Goal: Book appointment/travel/reservation

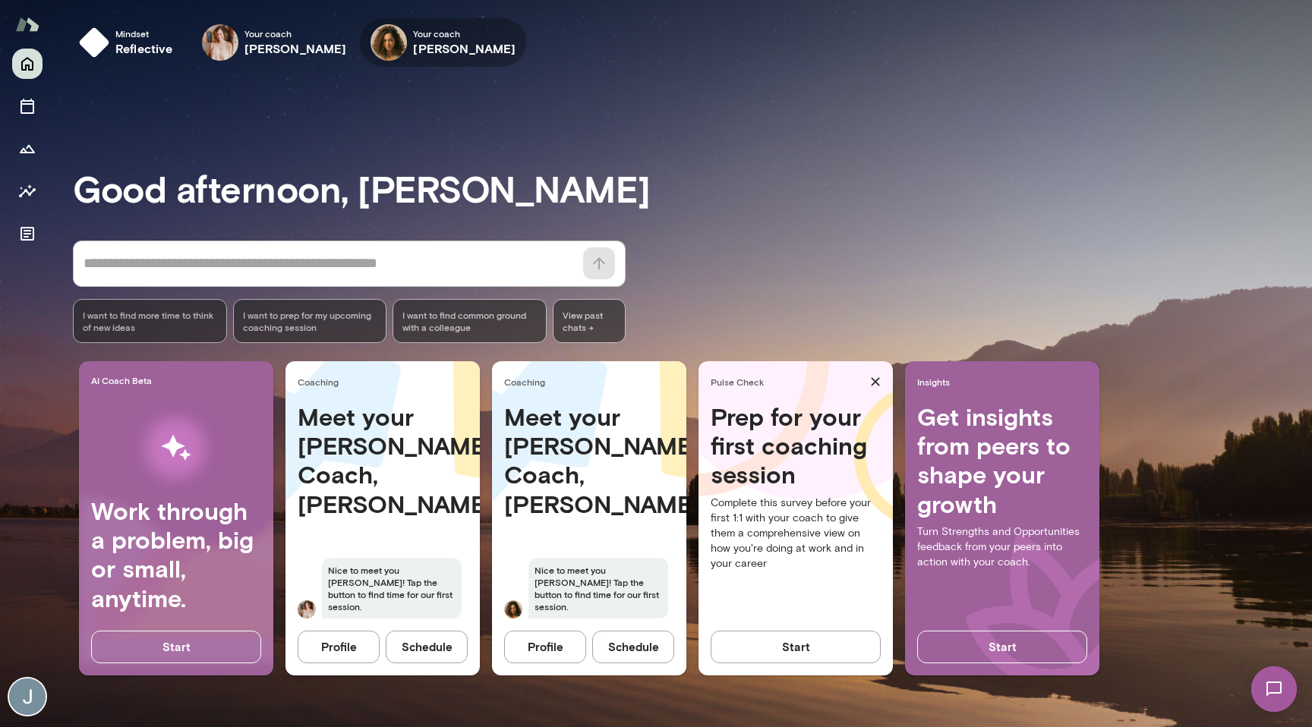
click at [371, 41] on img at bounding box center [389, 42] width 36 height 36
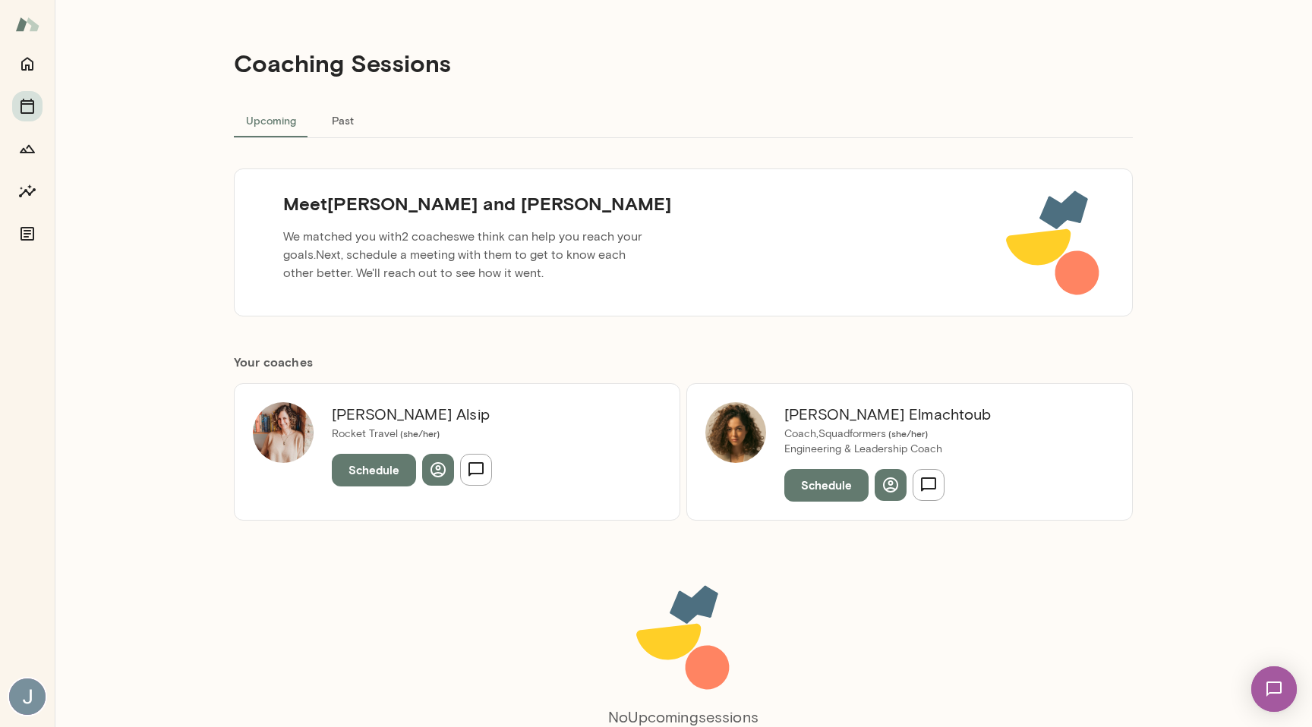
click at [743, 452] on img at bounding box center [735, 432] width 61 height 61
click at [279, 439] on img at bounding box center [283, 432] width 61 height 61
click at [358, 442] on div "[PERSON_NAME] Rocket Travel ( she/her ) Schedule" at bounding box center [412, 451] width 197 height 99
click at [434, 466] on icon "button" at bounding box center [438, 470] width 18 height 18
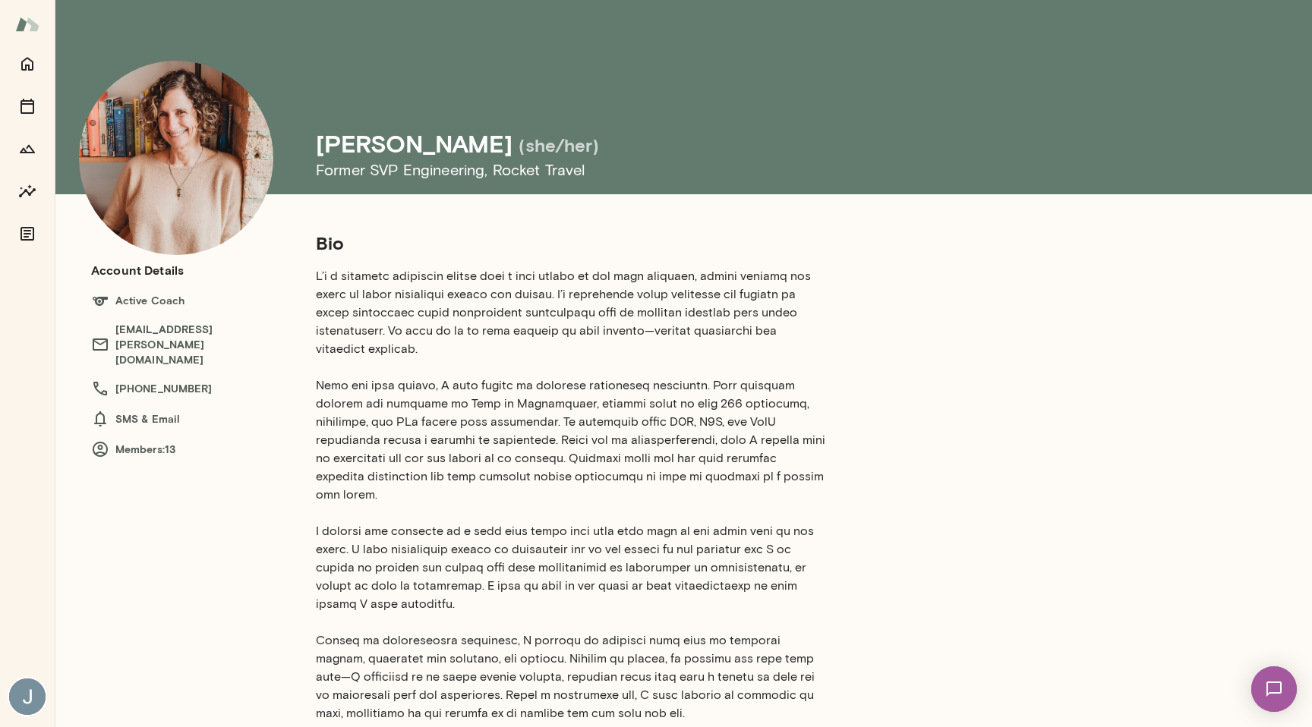
scroll to position [323, 0]
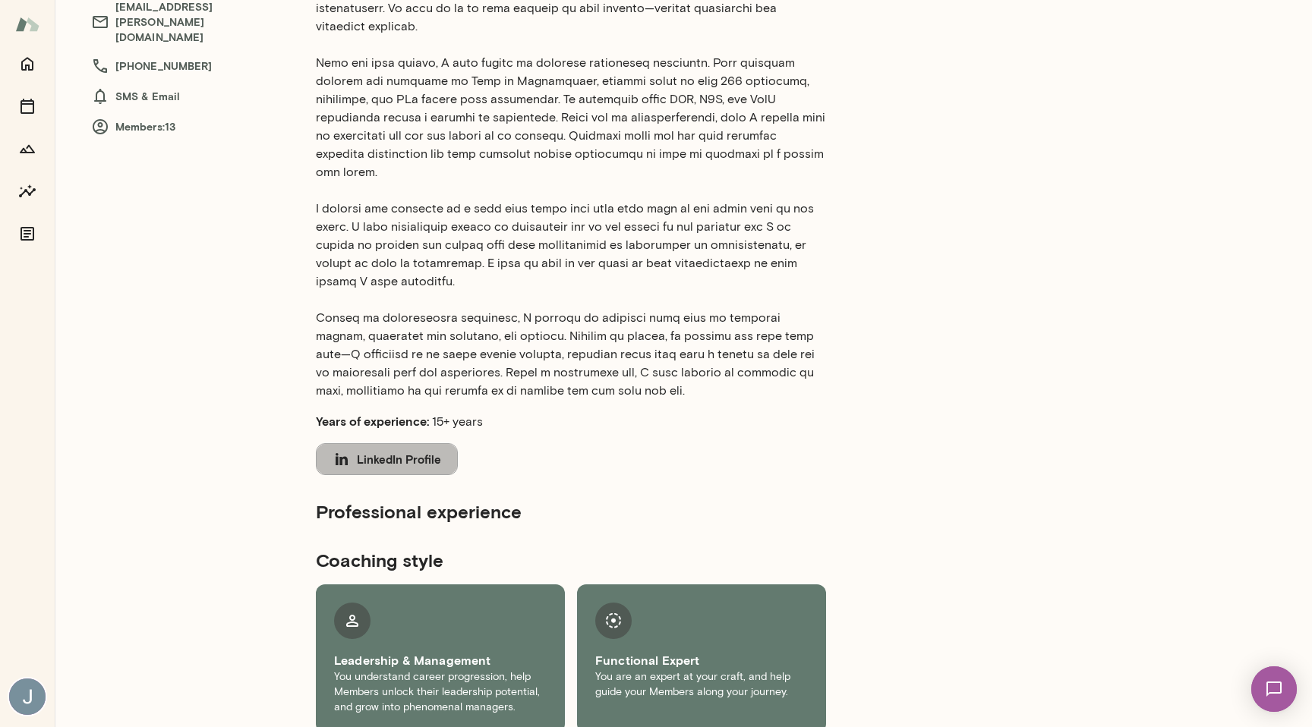
click at [374, 450] on button "LinkedIn Profile" at bounding box center [387, 459] width 142 height 32
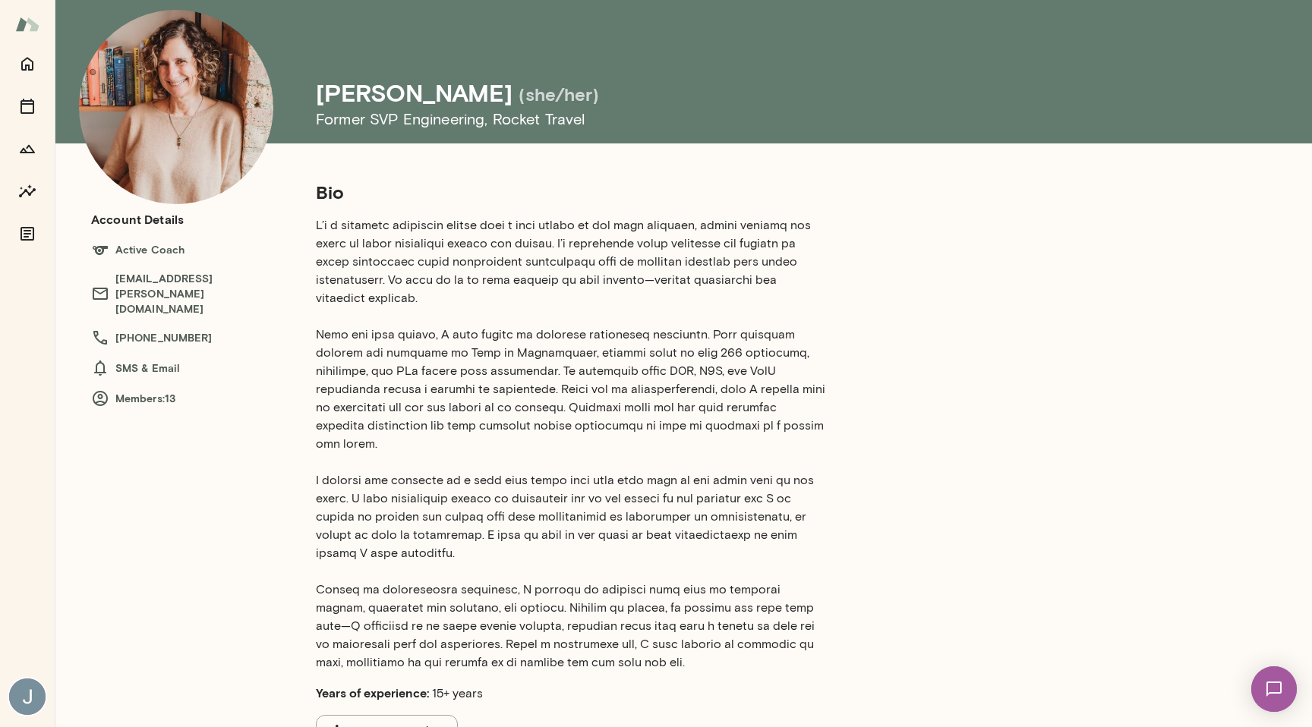
scroll to position [0, 0]
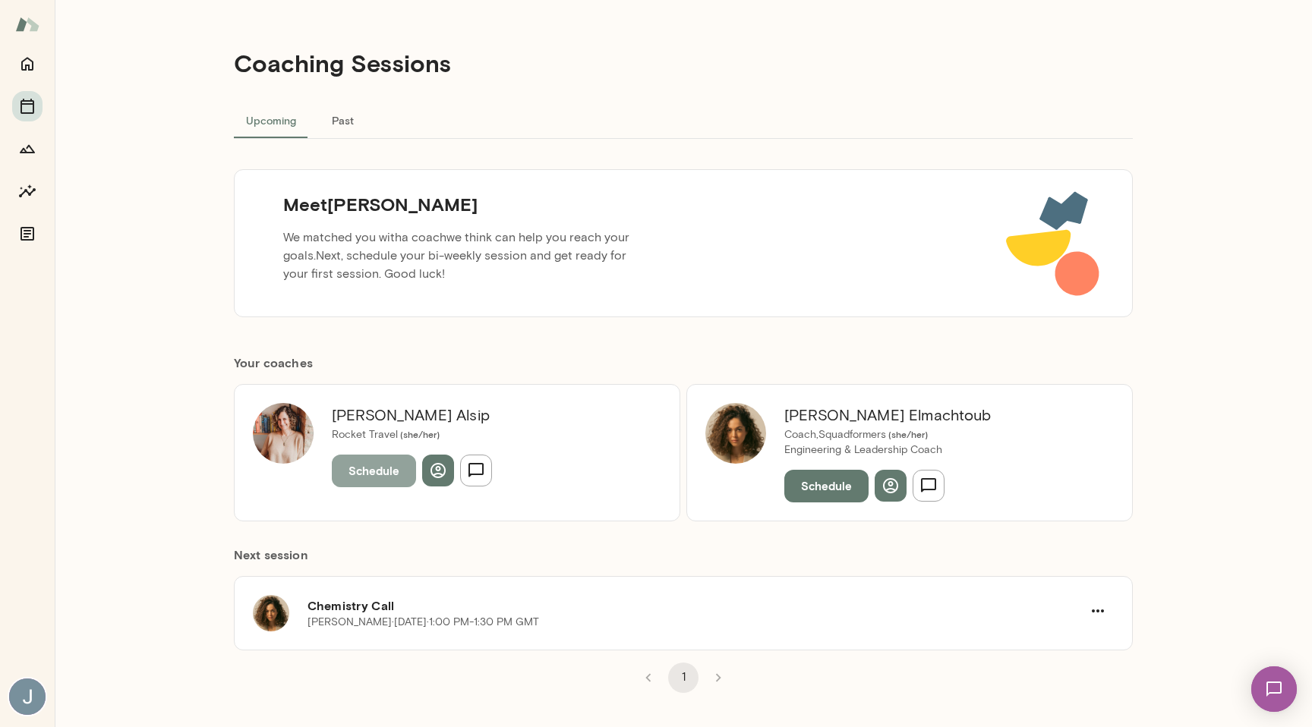
click at [384, 482] on button "Schedule" at bounding box center [374, 471] width 84 height 32
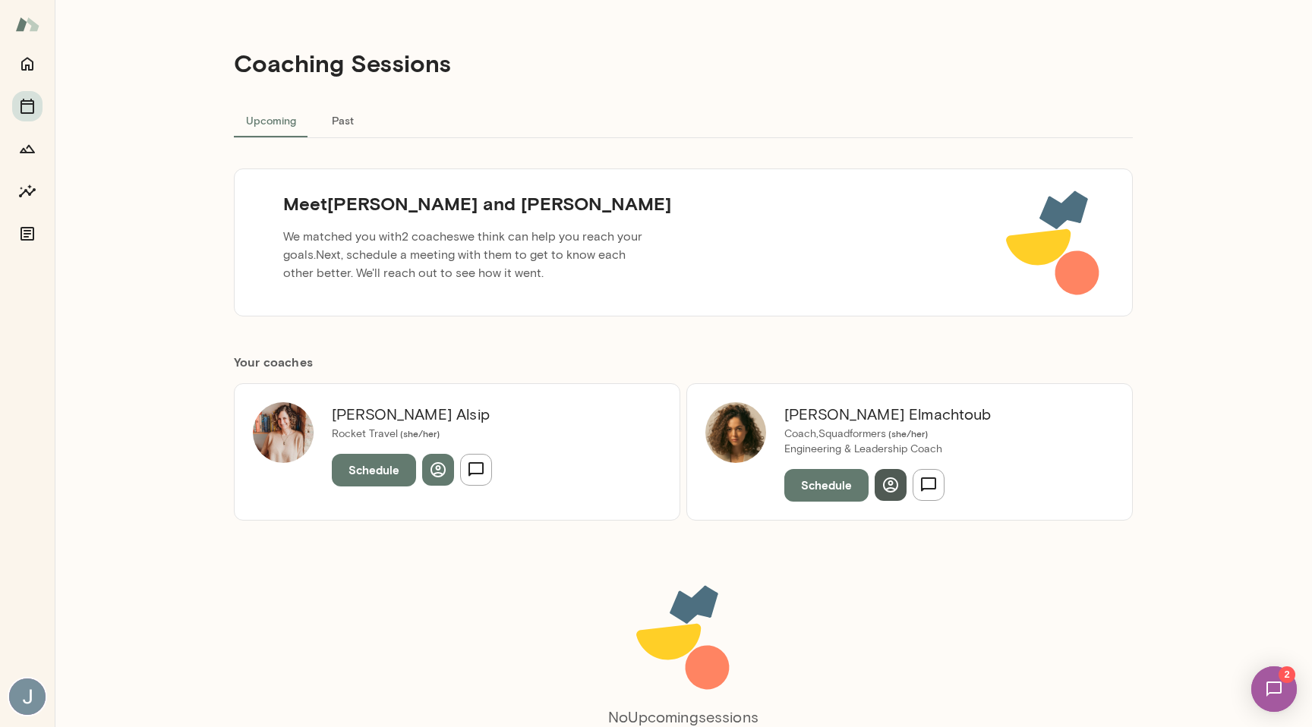
click at [900, 482] on button "button" at bounding box center [891, 485] width 32 height 32
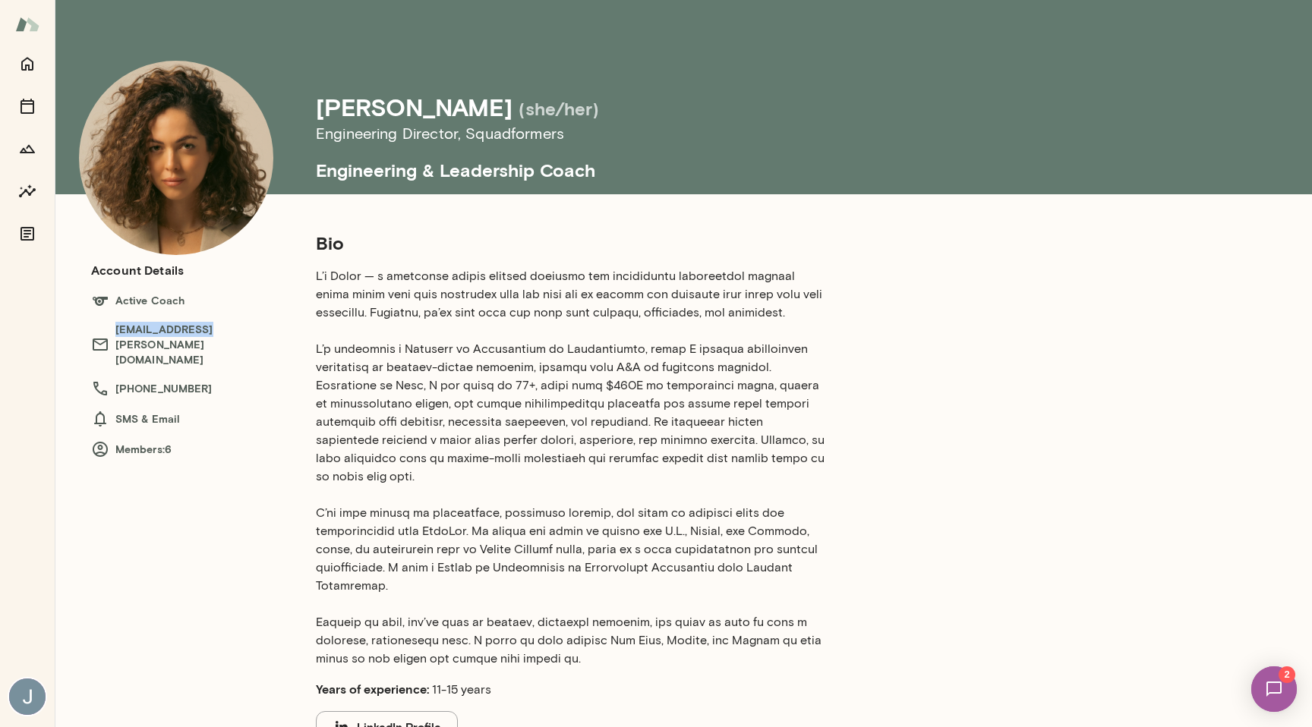
drag, startPoint x: 200, startPoint y: 331, endPoint x: 118, endPoint y: 331, distance: 82.0
click at [118, 331] on h6 "najlaelmachtoub@mento.co" at bounding box center [188, 345] width 194 height 46
copy h6 "najlaelmachtoub"
click at [333, 369] on p at bounding box center [571, 467] width 510 height 401
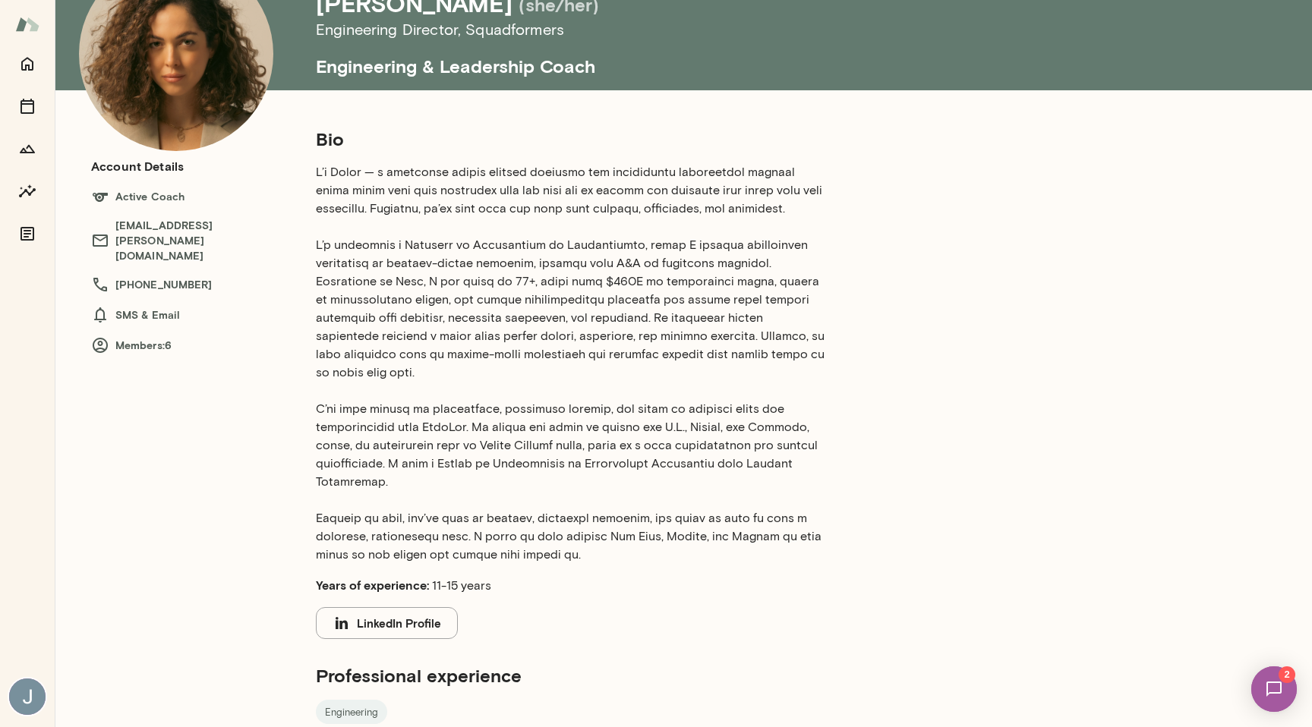
scroll to position [304, 0]
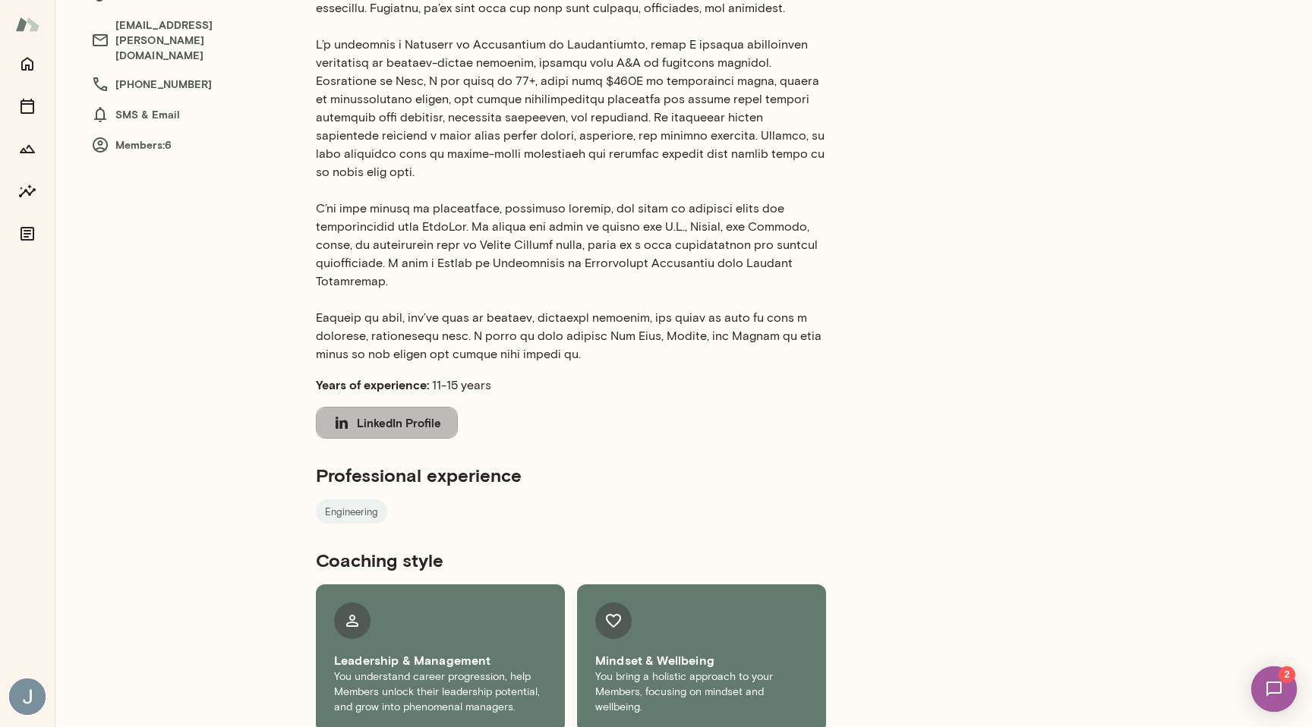
click at [402, 407] on button "LinkedIn Profile" at bounding box center [387, 423] width 142 height 32
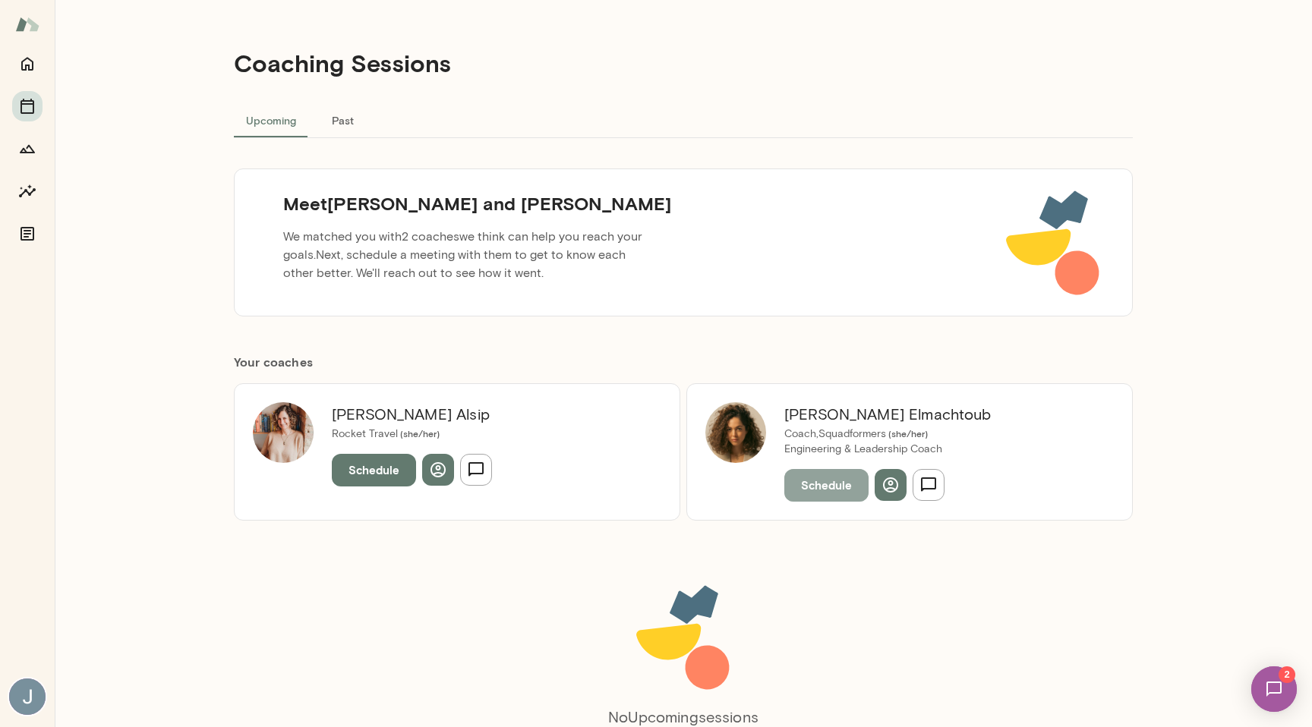
click at [828, 494] on button "Schedule" at bounding box center [826, 485] width 84 height 32
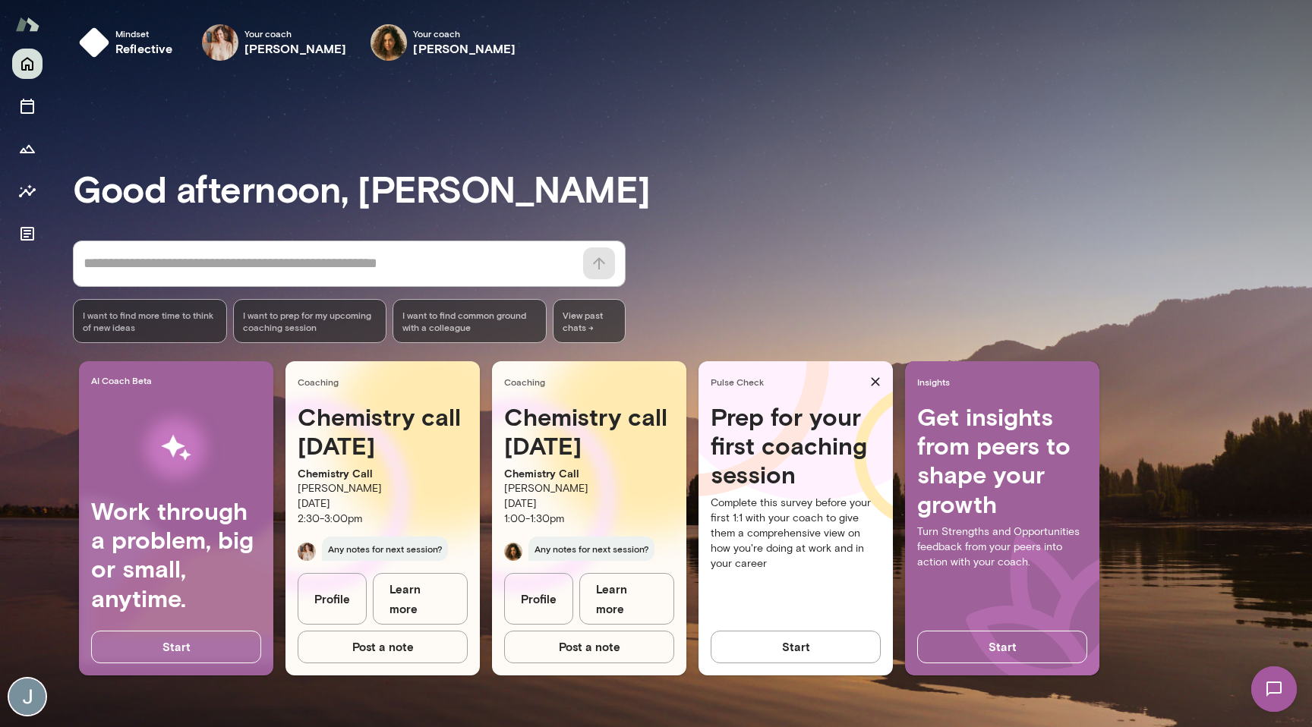
click at [1267, 696] on img at bounding box center [1274, 689] width 62 height 62
click at [1267, 696] on img at bounding box center [1274, 690] width 46 height 46
click at [1267, 696] on img at bounding box center [1274, 689] width 62 height 62
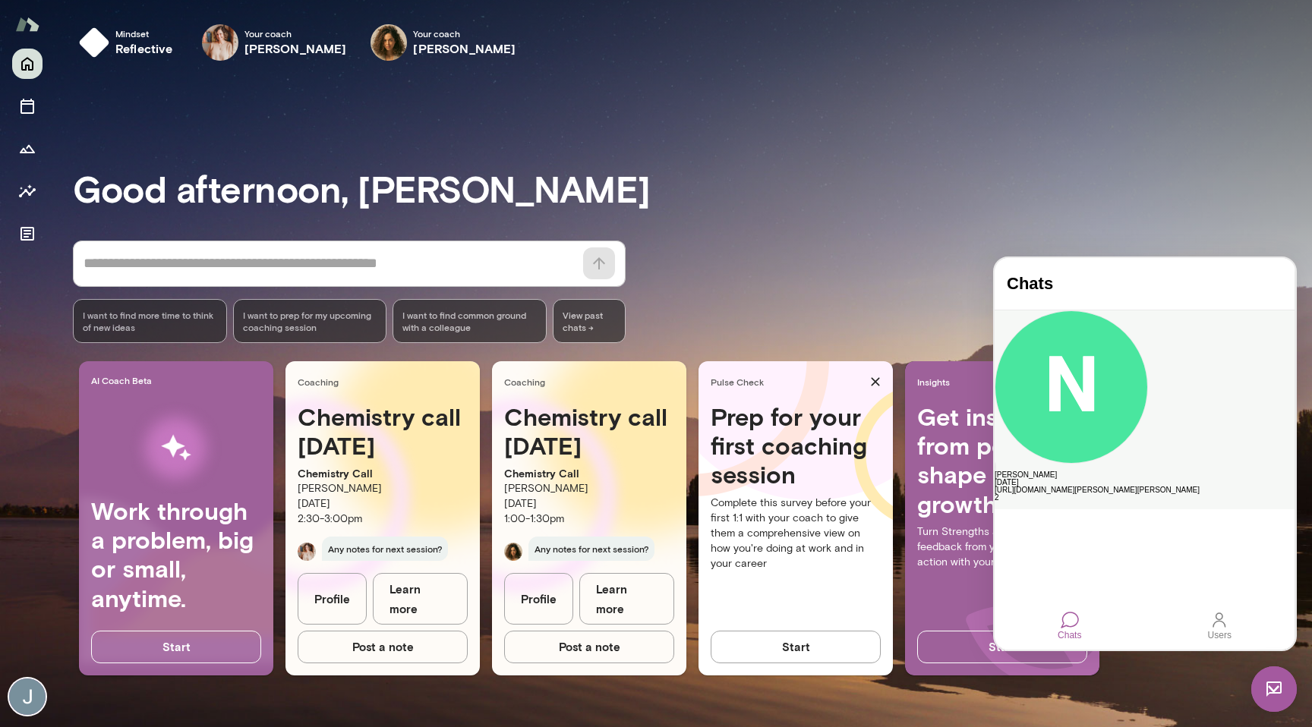
click at [1109, 487] on div "https://cal.mento.co/najla/chemistry-call?duration=30" at bounding box center [1145, 491] width 300 height 8
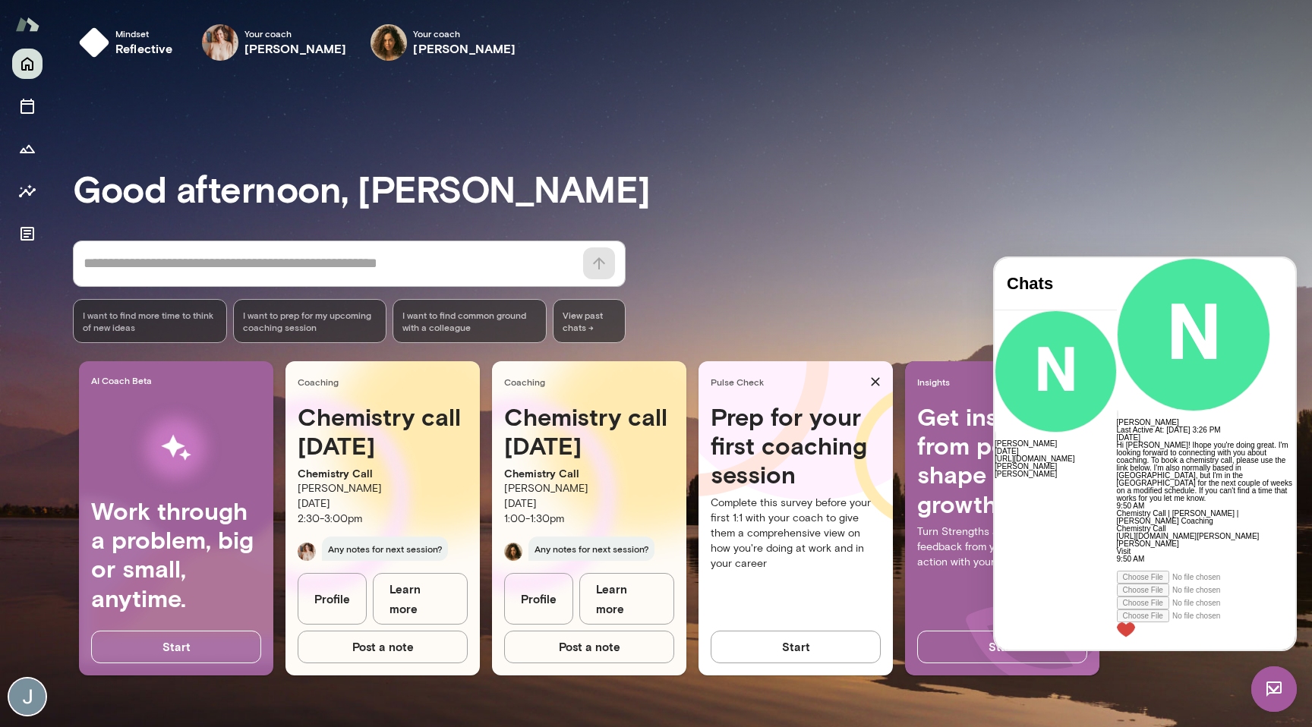
scroll to position [324, 0]
click at [1151, 571] on div at bounding box center [1206, 567] width 178 height 8
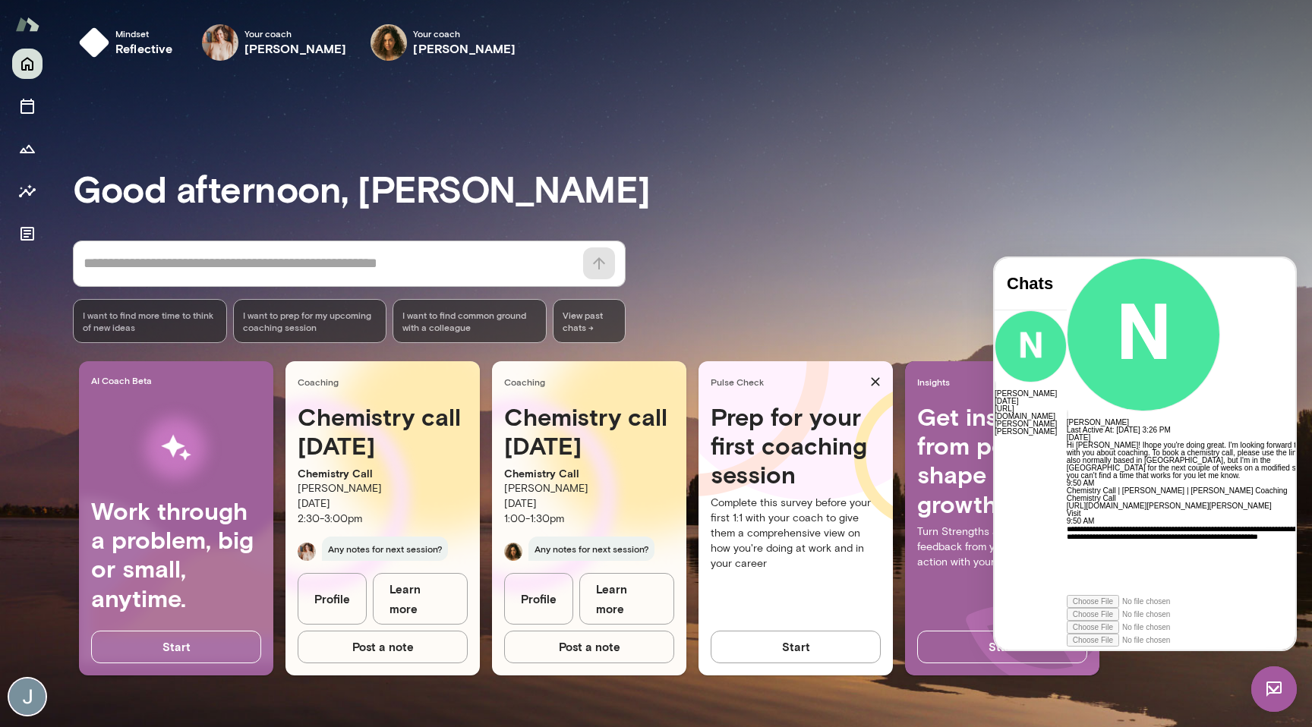
scroll to position [453, 0]
